Goal: Information Seeking & Learning: Learn about a topic

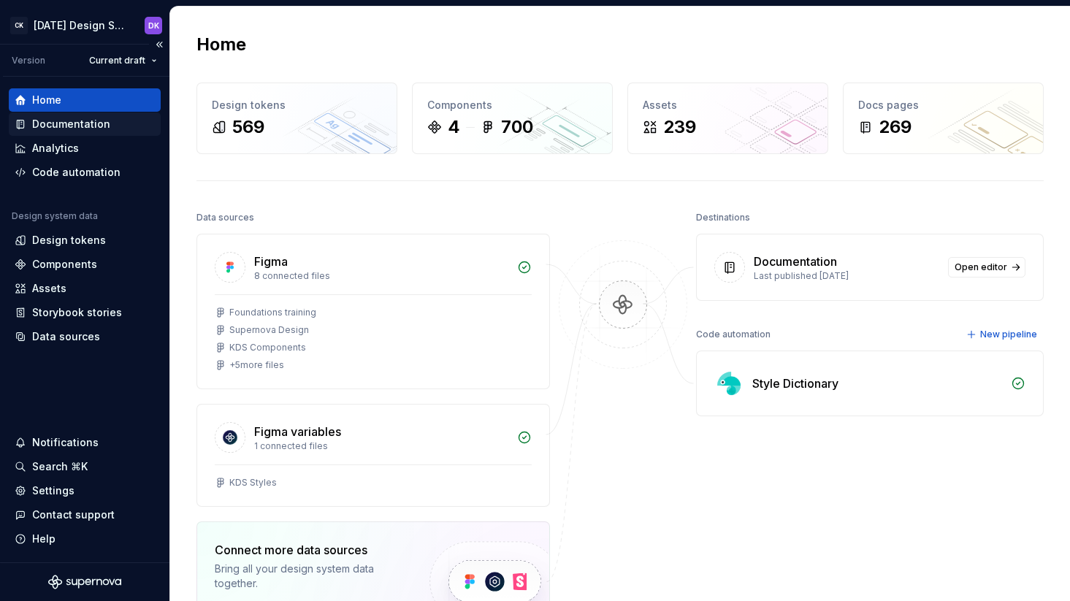
click at [70, 129] on div "Documentation" at bounding box center [71, 124] width 78 height 15
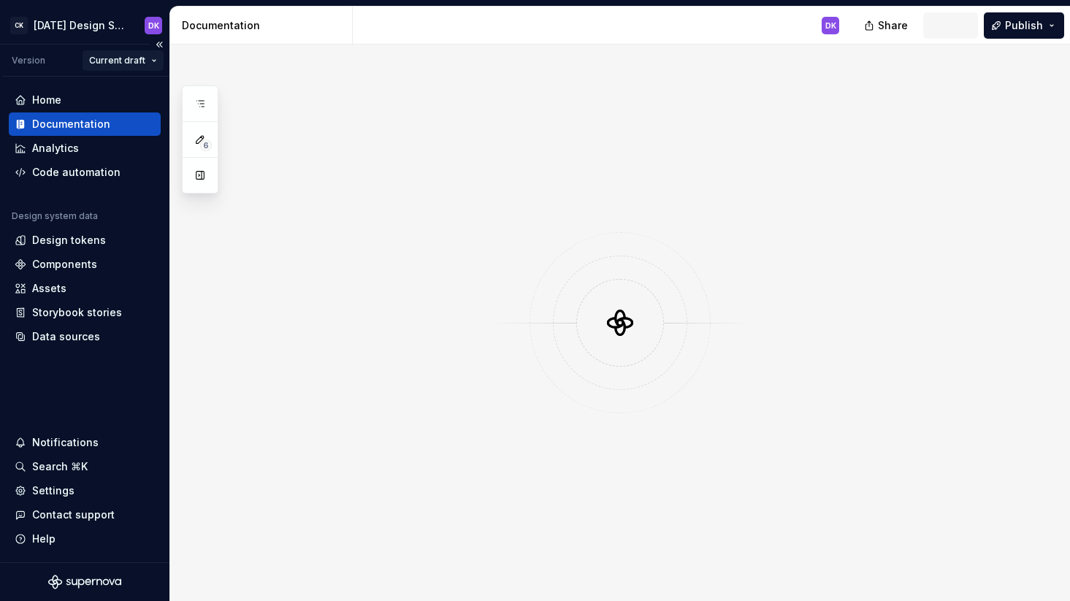
click at [137, 61] on html "CK [DATE] Design System DK Version Current draft Home Documentation Analytics C…" at bounding box center [535, 300] width 1070 height 601
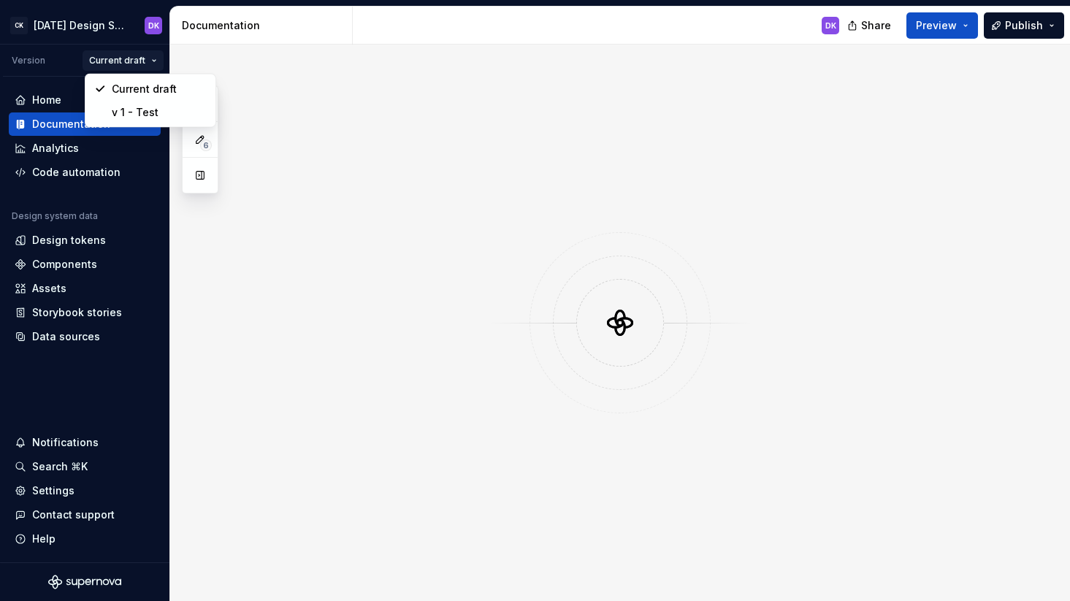
click at [138, 61] on html "CK [DATE] Design System DK Version Current draft Home Documentation Analytics C…" at bounding box center [535, 300] width 1070 height 601
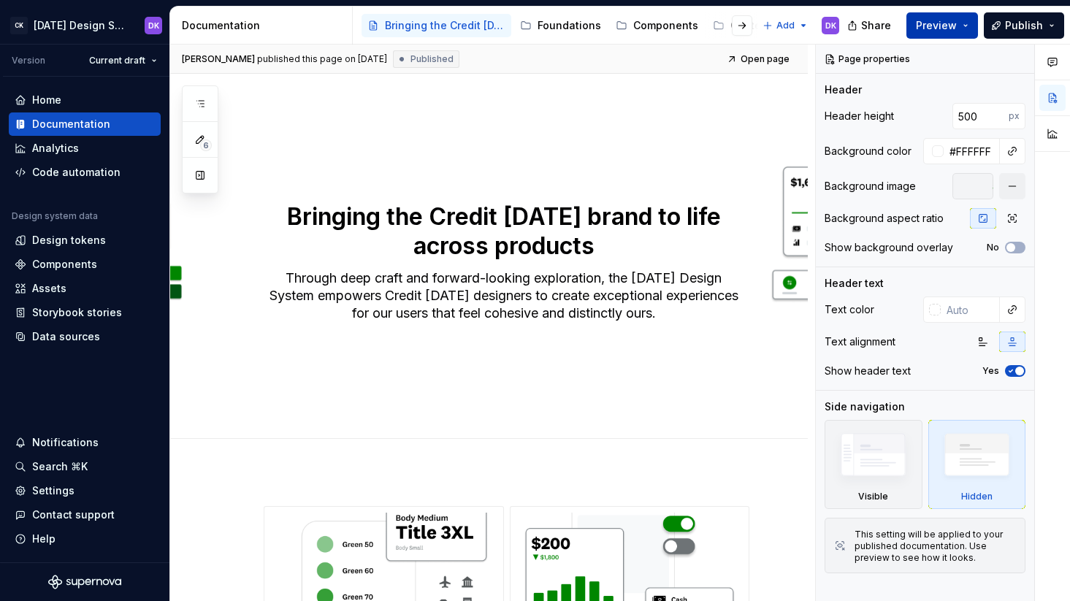
click at [970, 28] on button "Preview" at bounding box center [943, 25] width 72 height 26
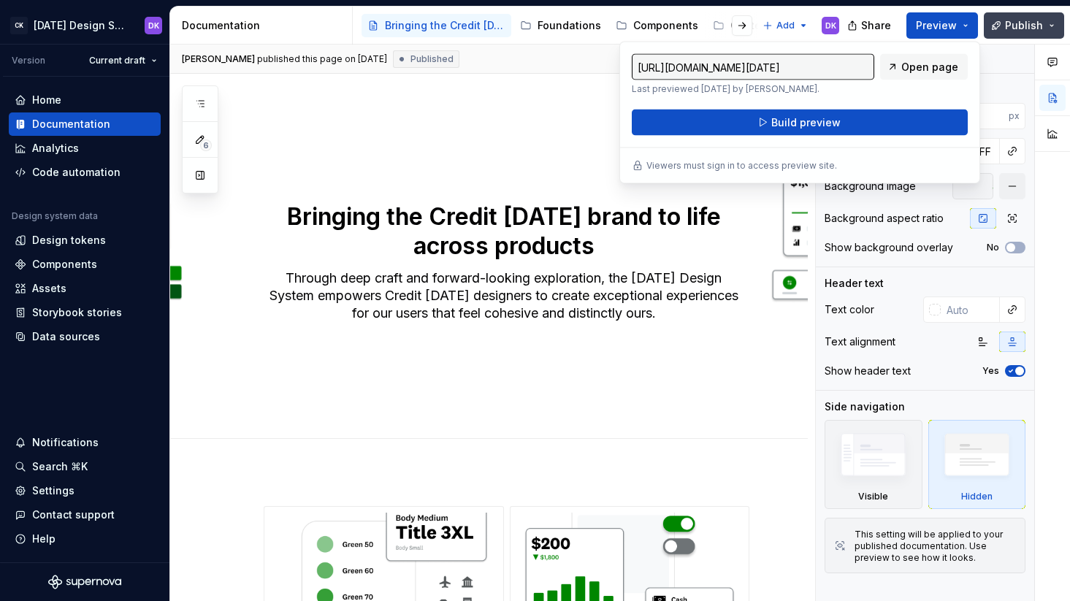
click at [1055, 26] on button "Publish" at bounding box center [1024, 25] width 80 height 26
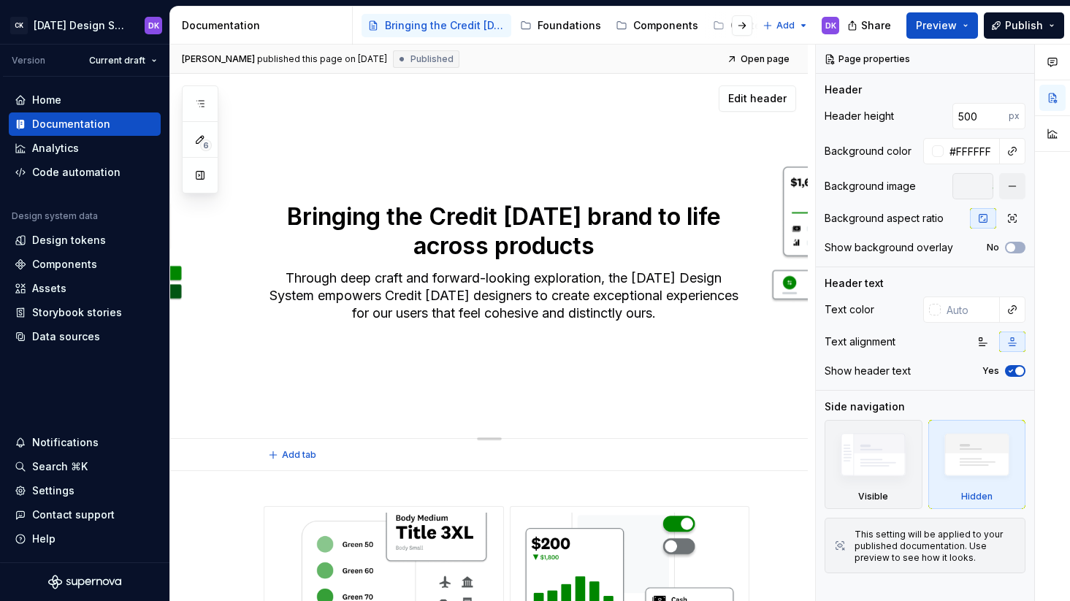
click at [519, 138] on div "Bringing the Credit [DATE] brand to life across products Through deep craft and…" at bounding box center [489, 256] width 638 height 365
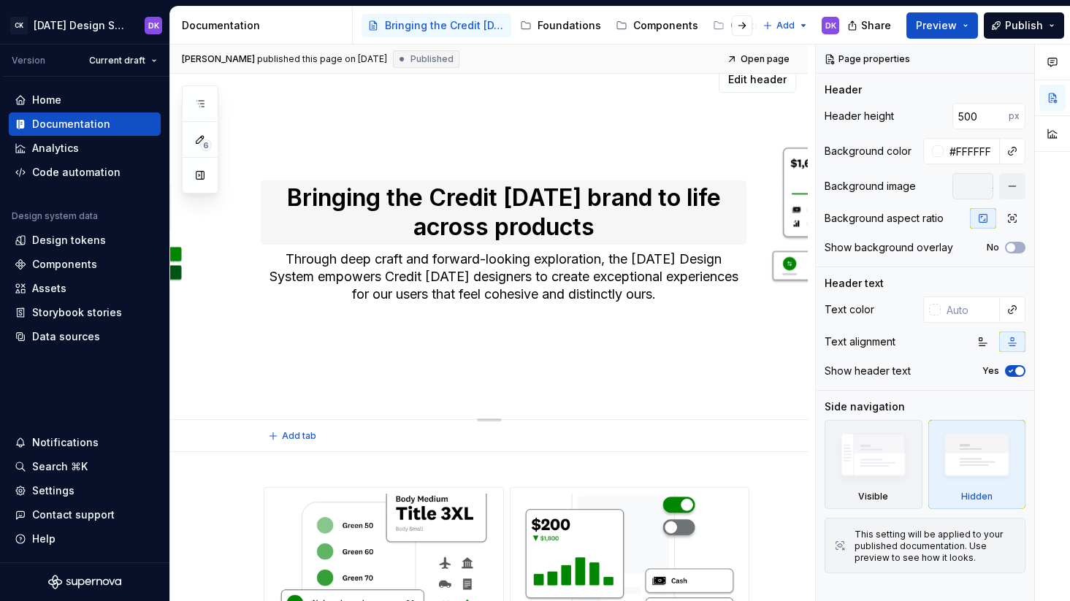
scroll to position [31, 0]
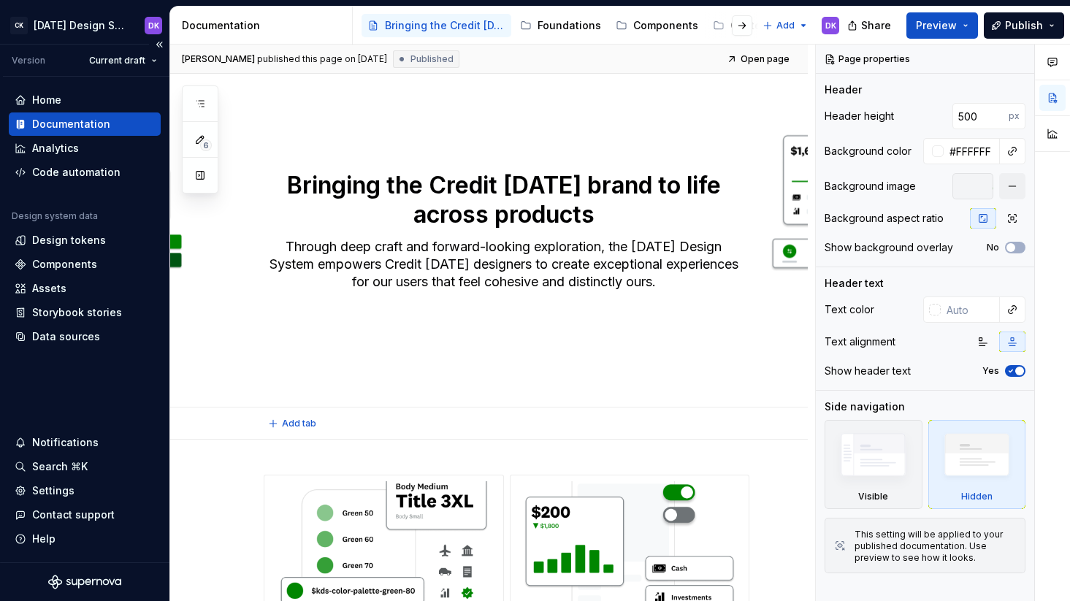
type textarea "*"
click at [58, 337] on div "Data sources" at bounding box center [66, 337] width 68 height 15
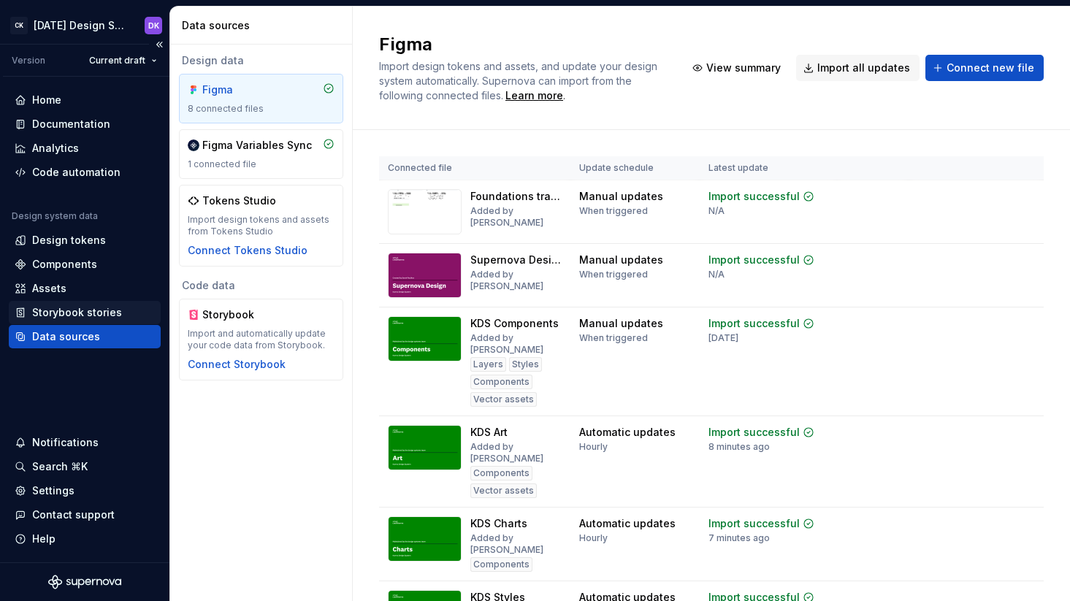
click at [79, 311] on div "Storybook stories" at bounding box center [77, 312] width 90 height 15
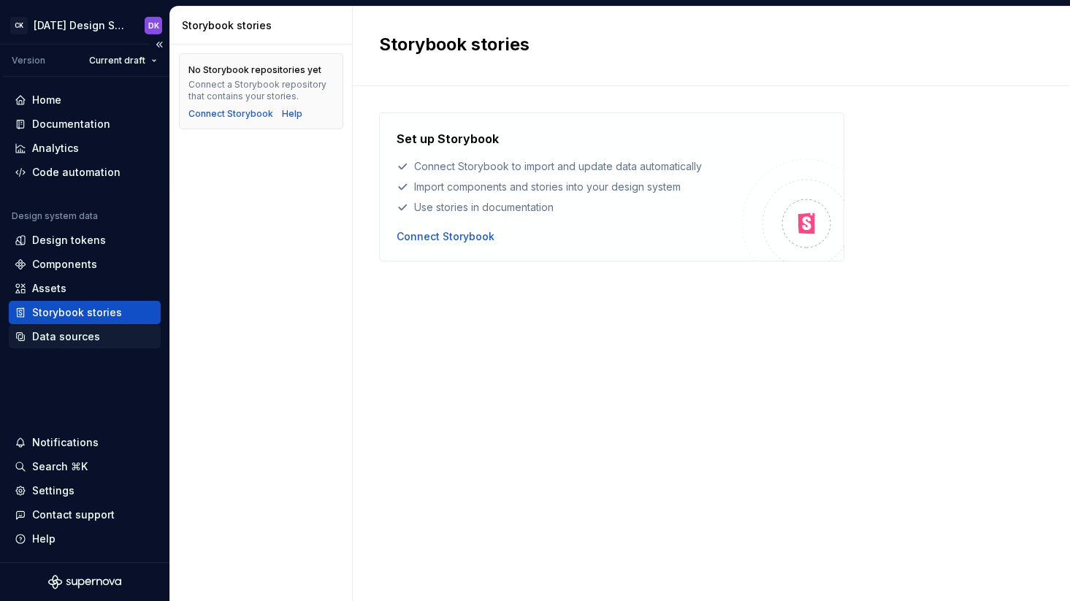
click at [72, 335] on div "Data sources" at bounding box center [66, 337] width 68 height 15
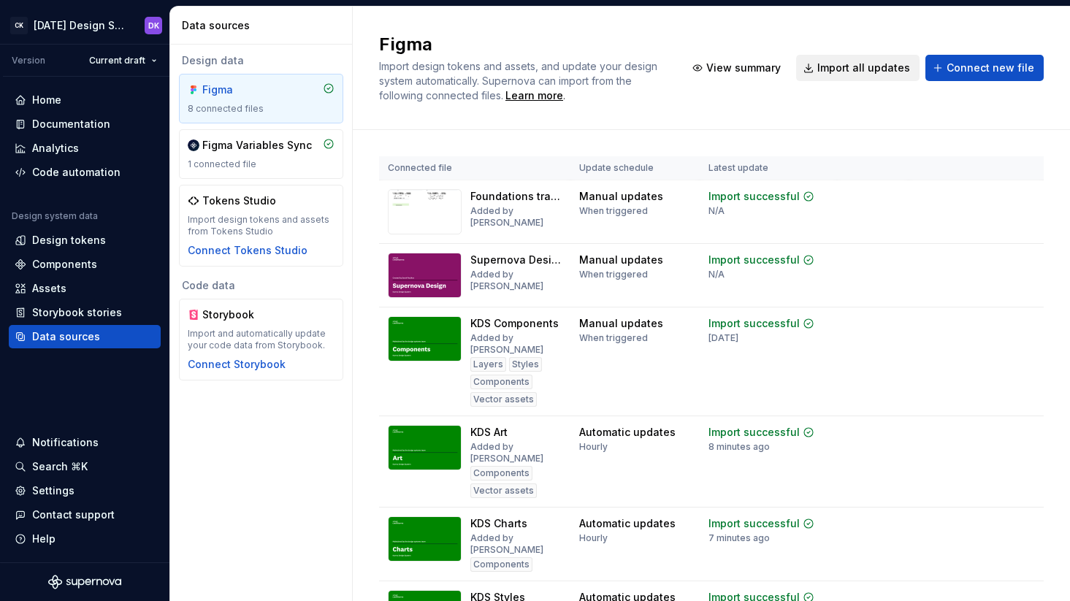
click at [834, 59] on button "Import all updates" at bounding box center [857, 68] width 123 height 26
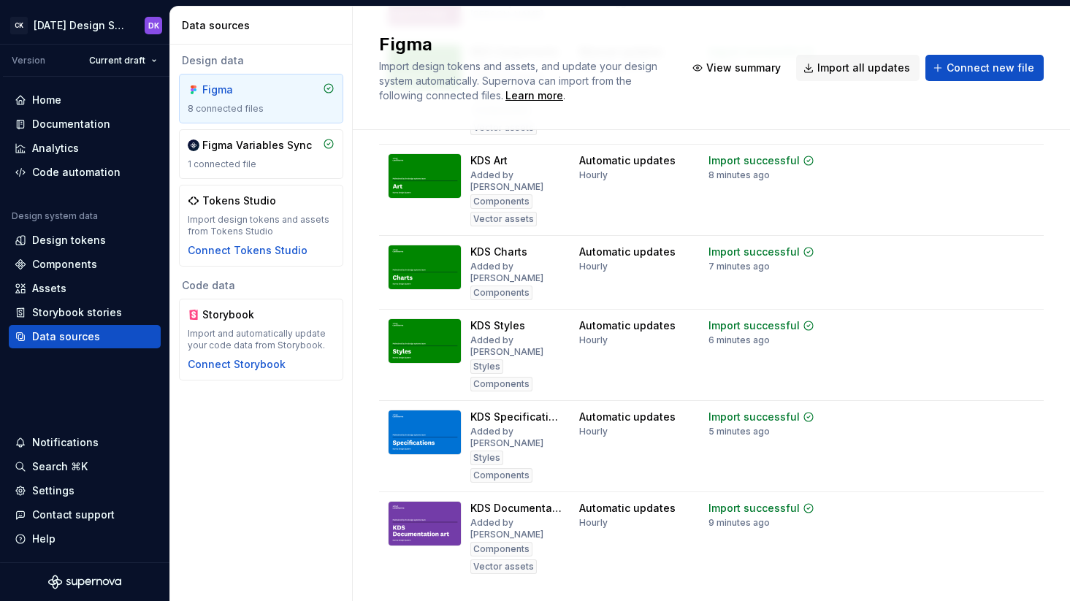
scroll to position [309, 0]
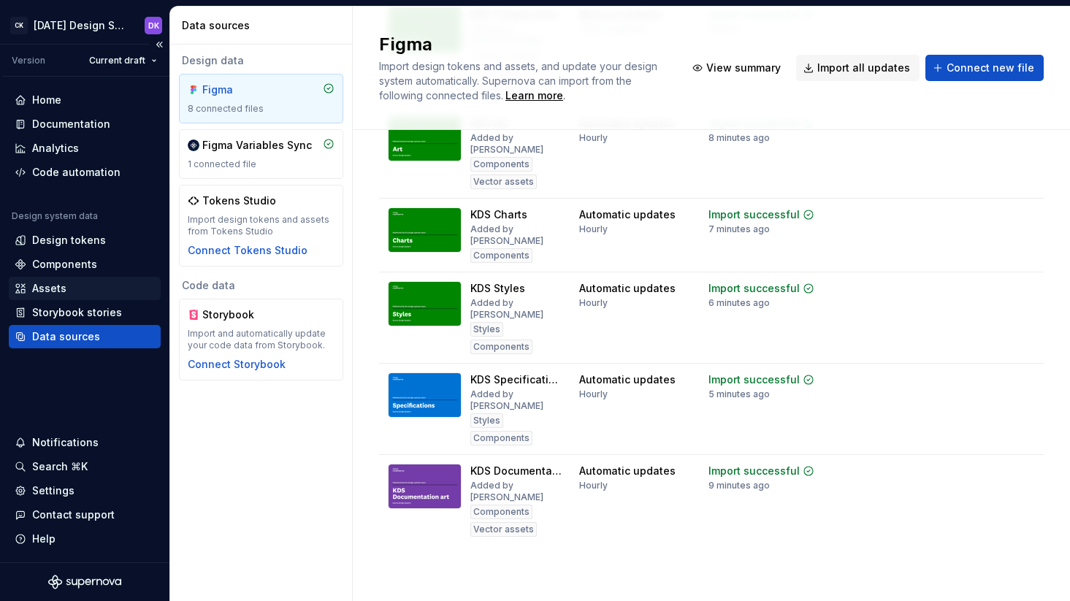
click at [72, 294] on div "Assets" at bounding box center [85, 288] width 140 height 15
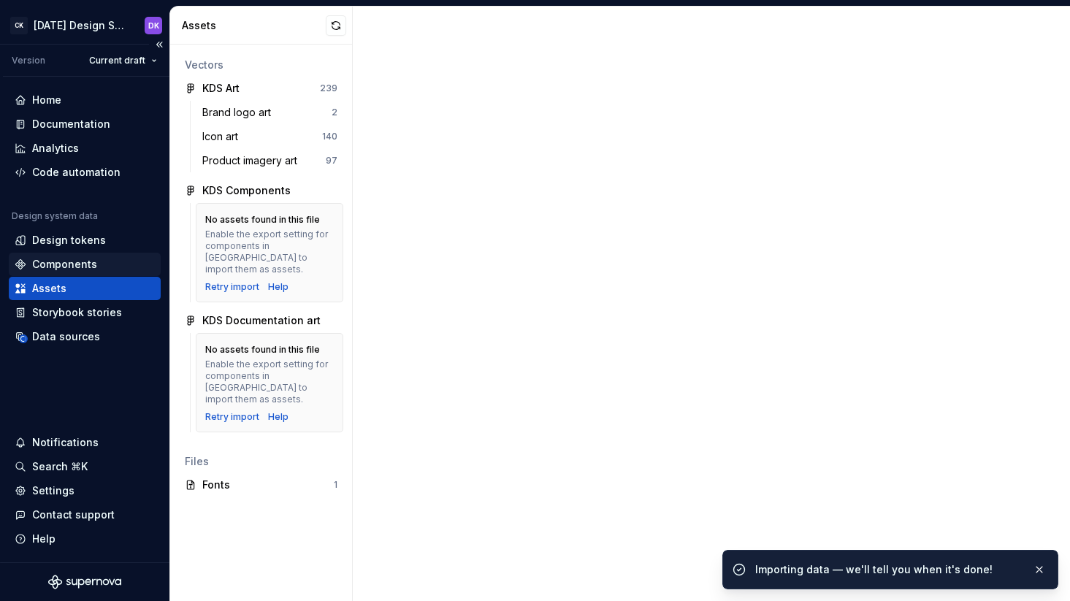
click at [40, 259] on div "Components" at bounding box center [64, 264] width 65 height 15
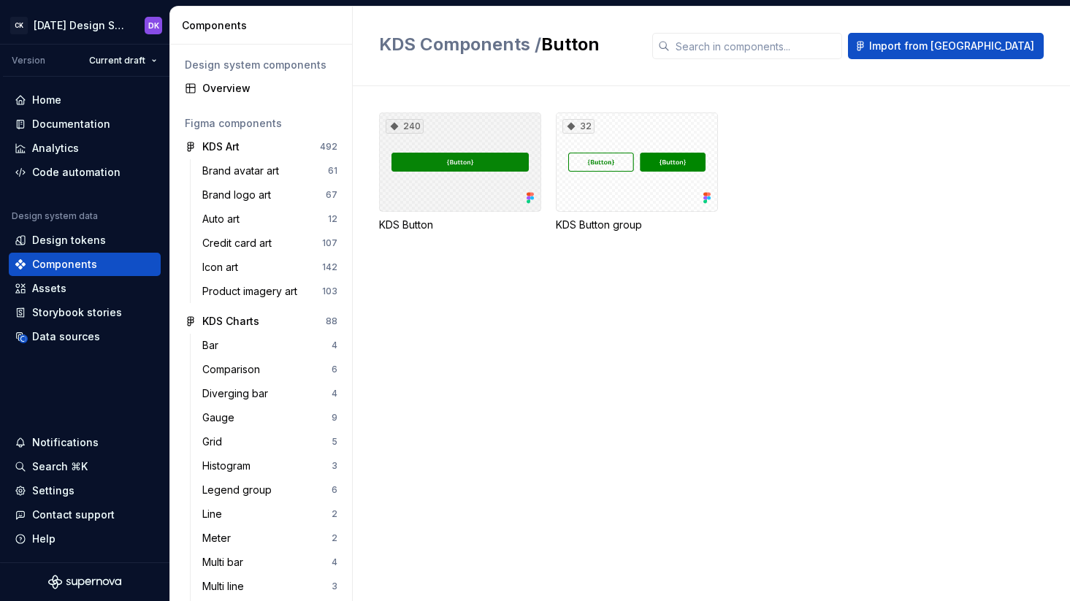
click at [471, 147] on div "240" at bounding box center [460, 162] width 162 height 99
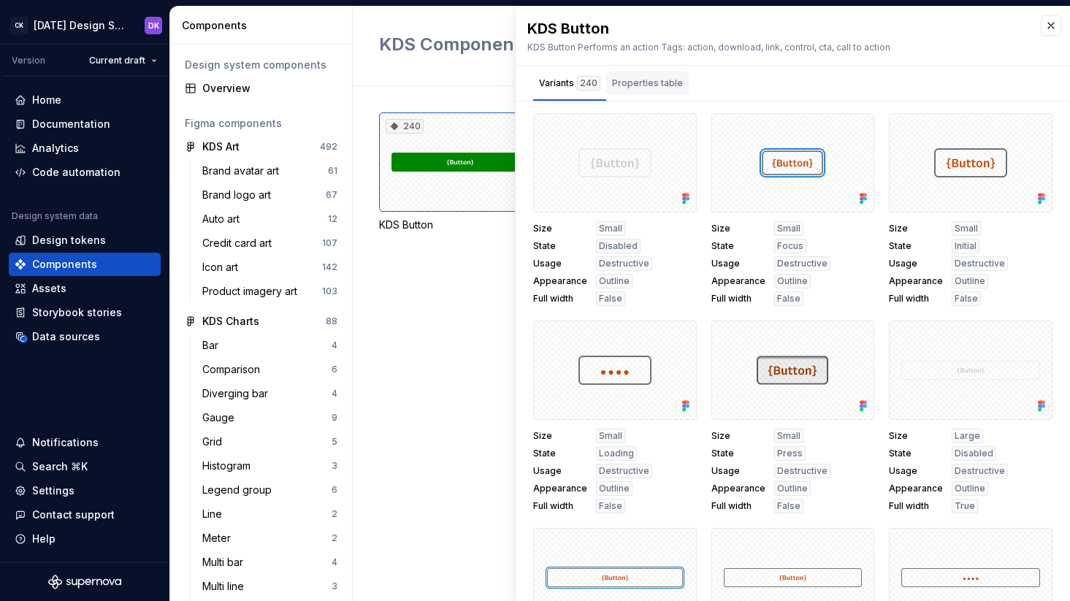
click at [636, 89] on div "Properties table" at bounding box center [647, 83] width 71 height 15
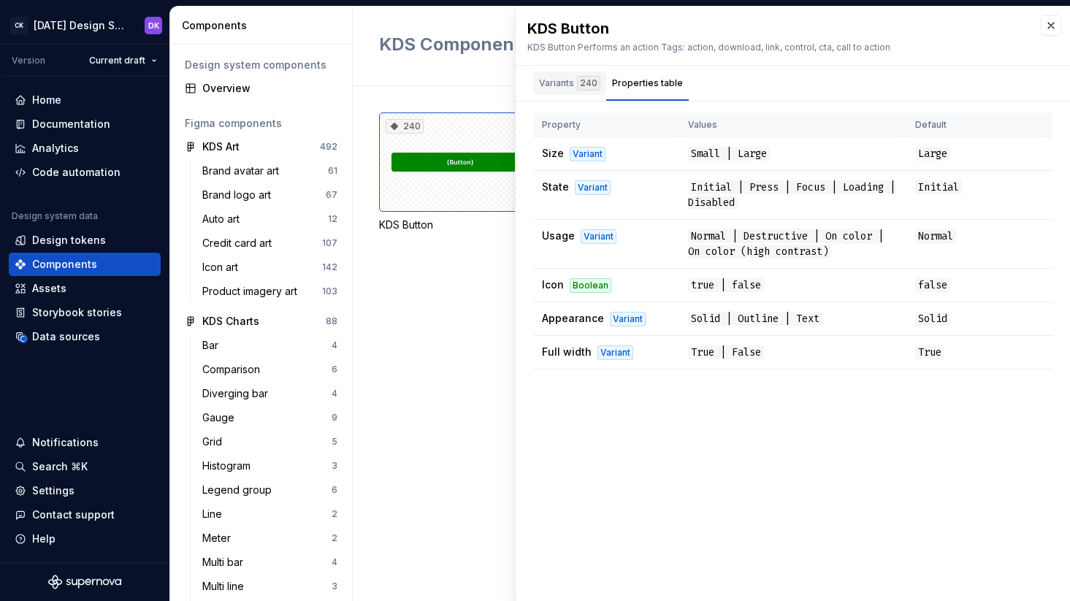
click at [577, 88] on div "240" at bounding box center [588, 83] width 23 height 15
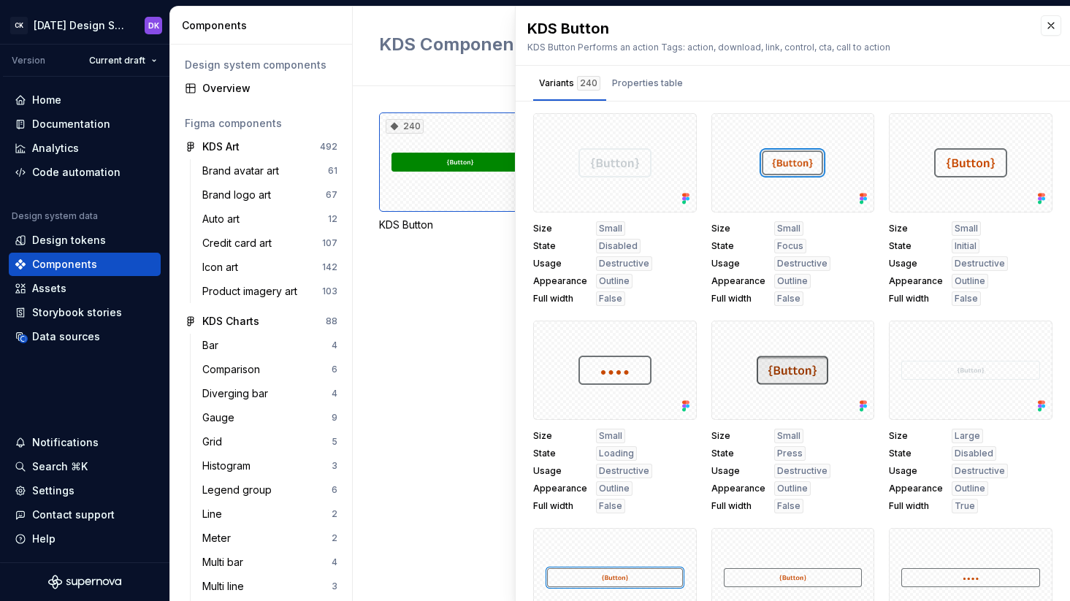
click at [434, 92] on div "240 KDS Button 32 KDS Button group" at bounding box center [724, 343] width 691 height 515
